Goal: Find specific page/section: Find specific page/section

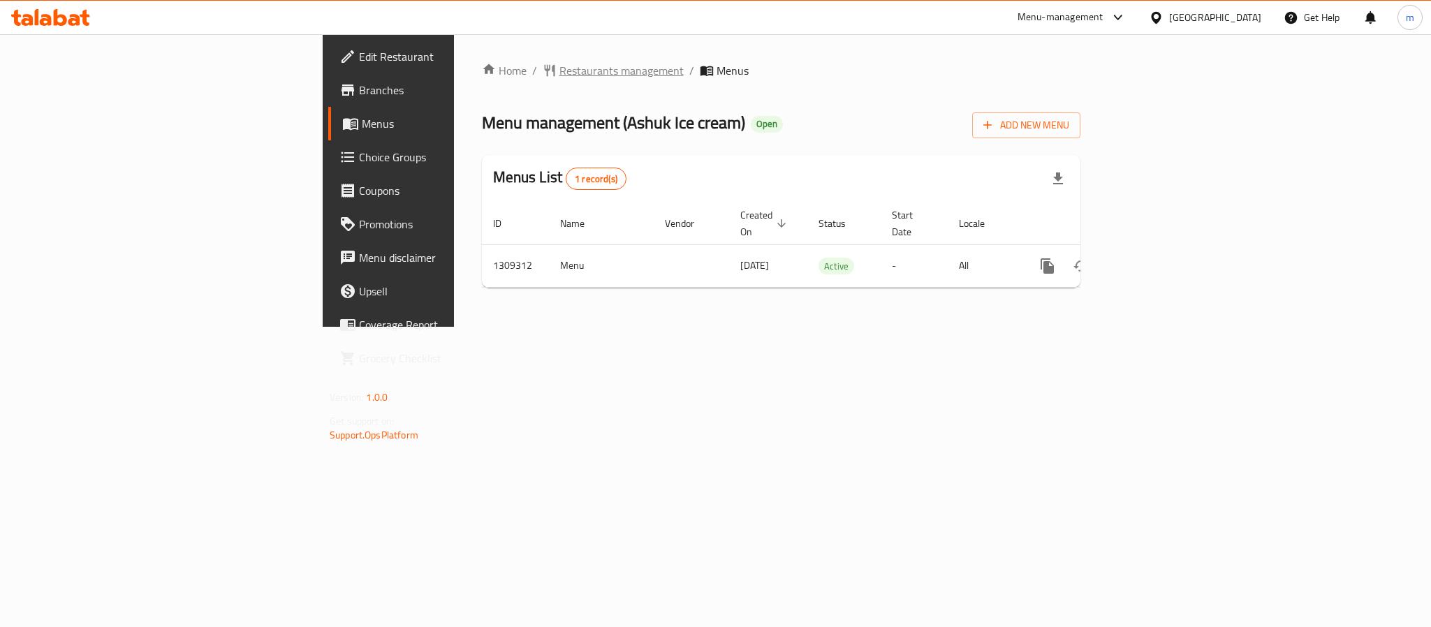
click at [560, 74] on span "Restaurants management" at bounding box center [622, 70] width 124 height 17
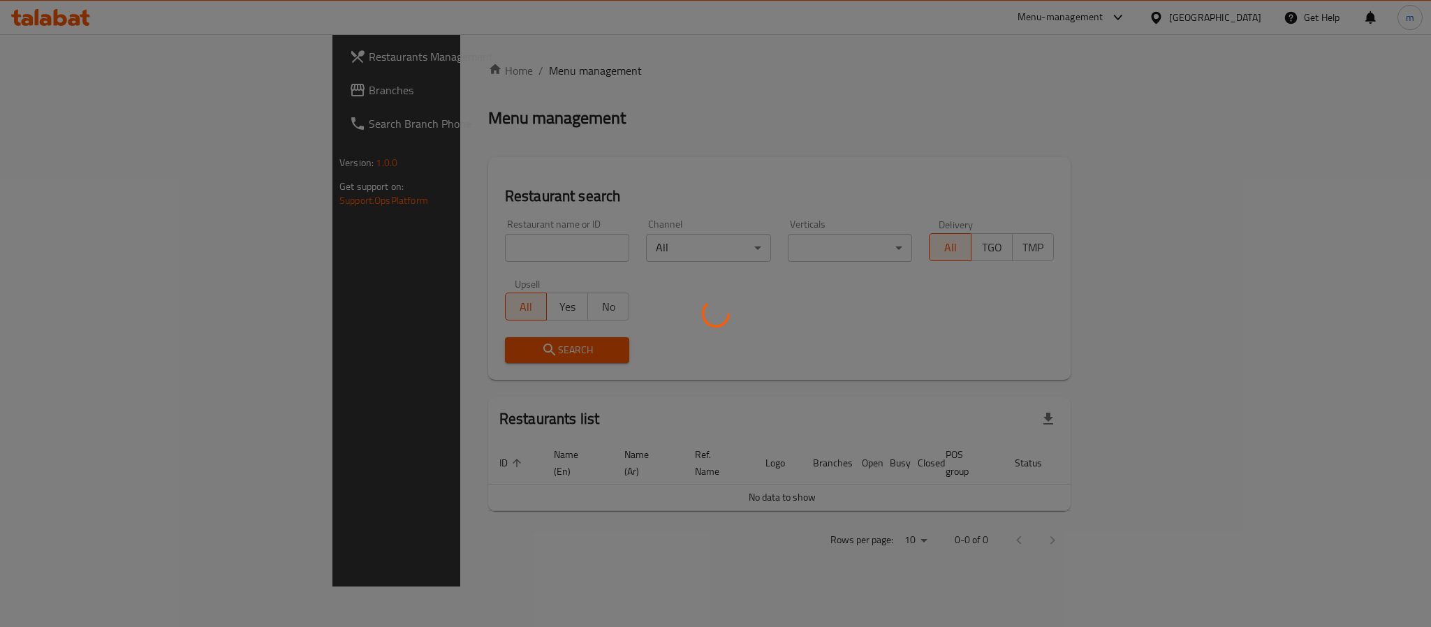
click at [419, 247] on div at bounding box center [715, 313] width 1431 height 627
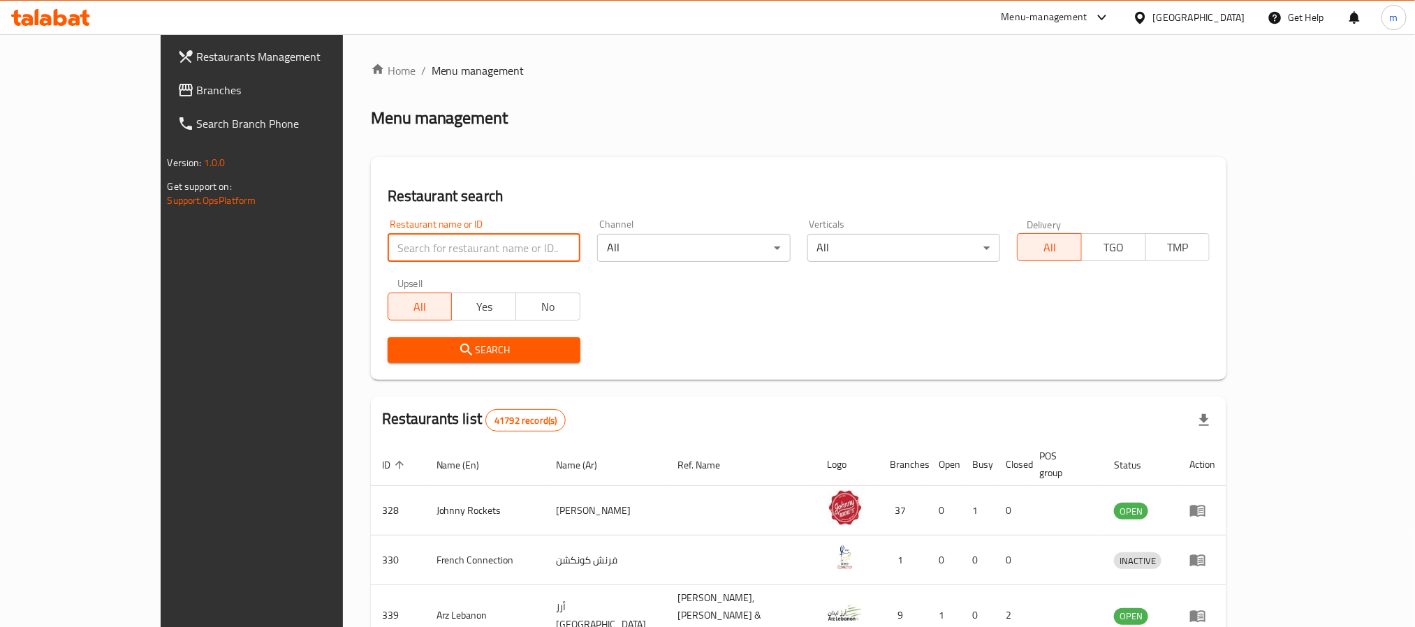
click at [388, 251] on input "search" at bounding box center [484, 248] width 193 height 28
paste input "705195"
type input "705195"
click at [399, 346] on span "Search" at bounding box center [484, 350] width 170 height 17
